Goal: Navigation & Orientation: Find specific page/section

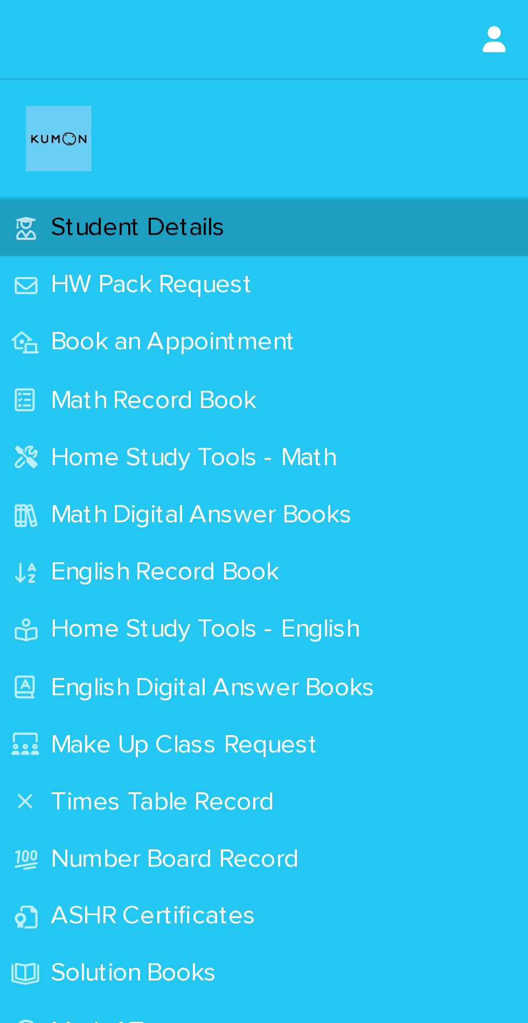
click at [44, 136] on p "Math Record Book" at bounding box center [52, 132] width 81 height 10
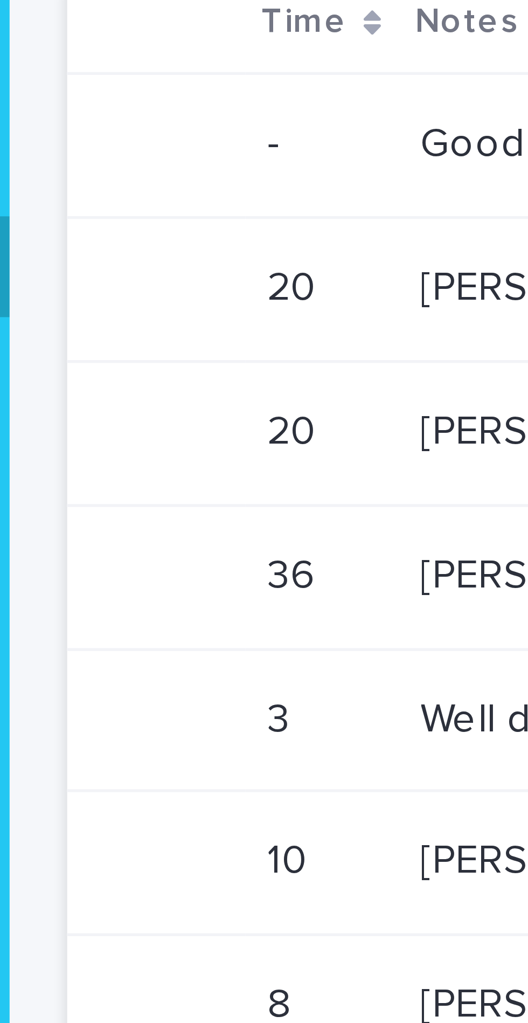
scroll to position [0, 123]
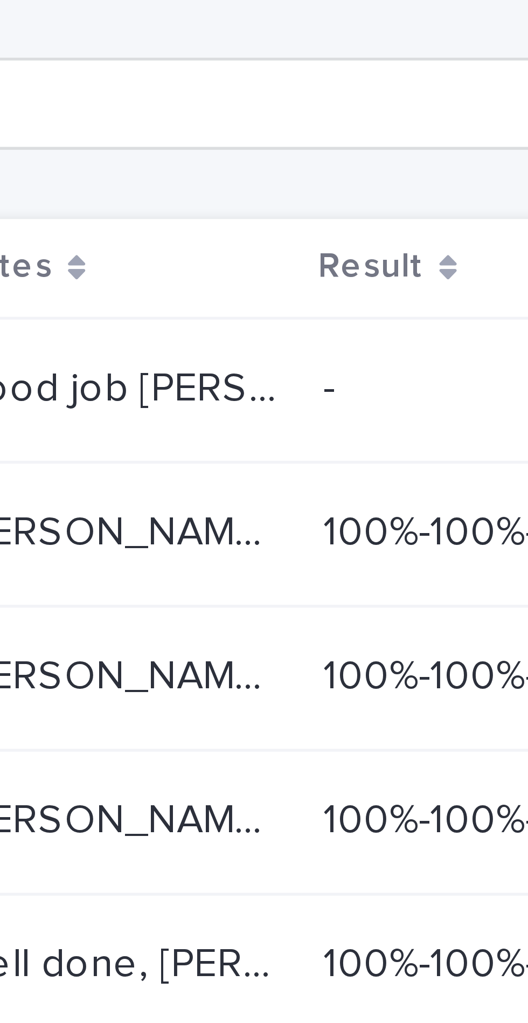
click at [298, 114] on p "Good job [PERSON_NAME] welcome back. We have taken her back to 6A 151. This is …" at bounding box center [274, 108] width 63 height 11
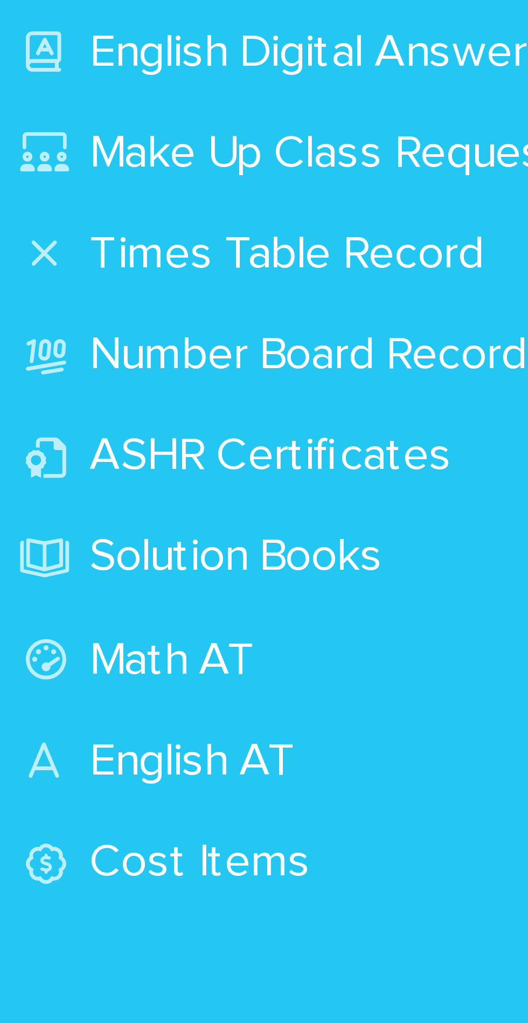
click at [75, 313] on div "Solution Books" at bounding box center [89, 321] width 178 height 19
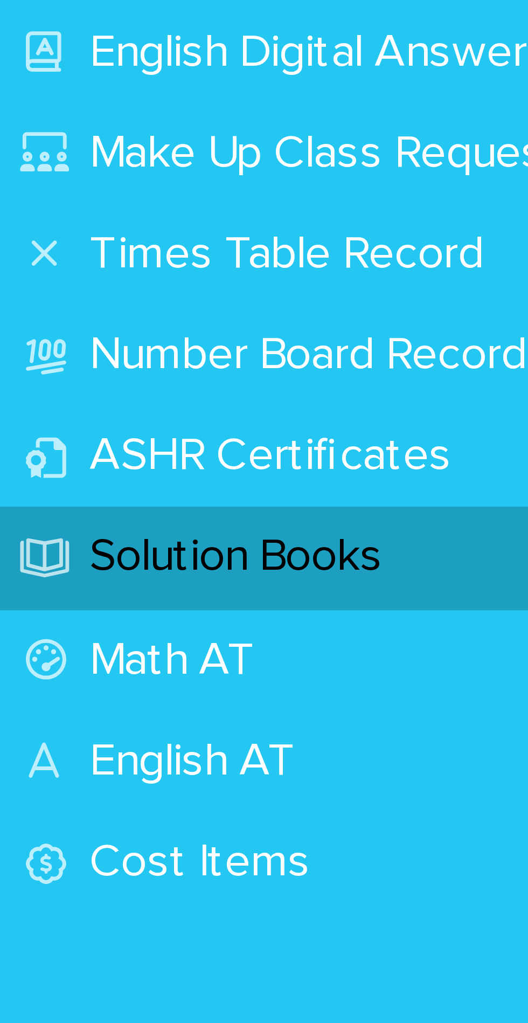
click at [31, 302] on p "ASHR Certificates" at bounding box center [52, 302] width 81 height 10
